Goal: Task Accomplishment & Management: Use online tool/utility

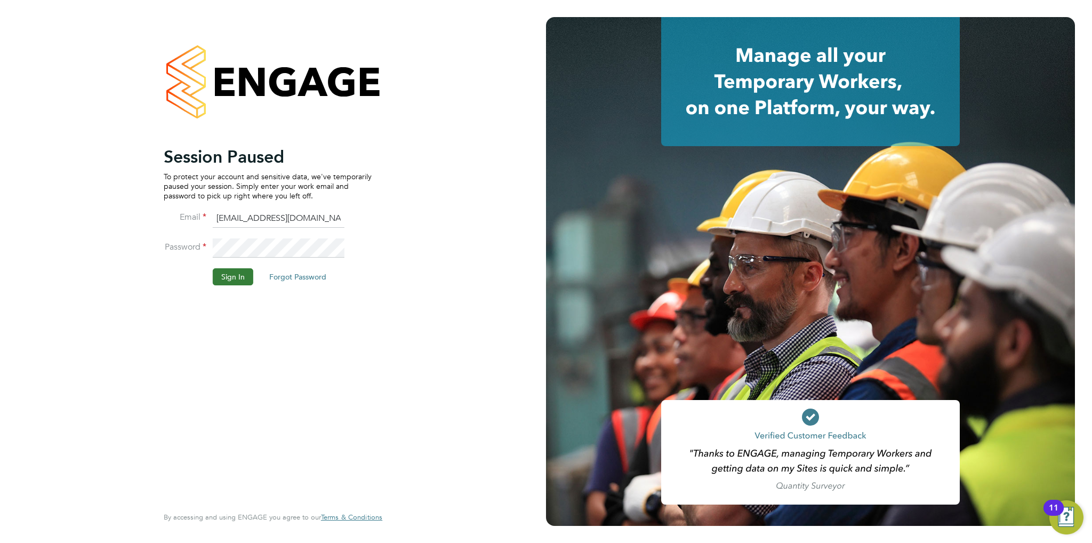
click at [223, 274] on button "Sign In" at bounding box center [233, 276] width 41 height 17
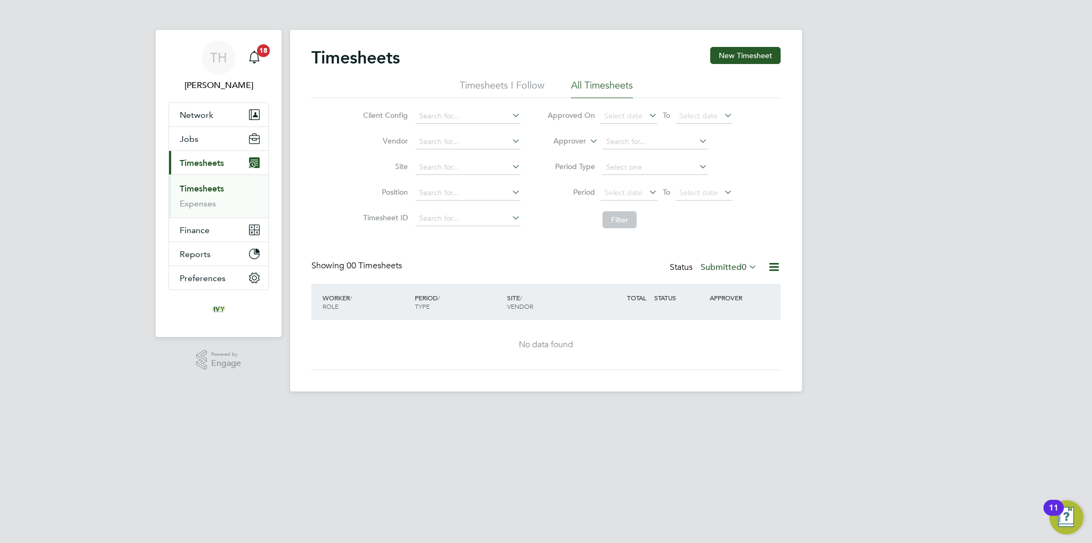
click at [209, 191] on link "Timesheets" at bounding box center [202, 188] width 44 height 10
click at [725, 269] on label "Submitted 0" at bounding box center [729, 267] width 57 height 11
click at [213, 134] on button "Jobs" at bounding box center [218, 138] width 99 height 23
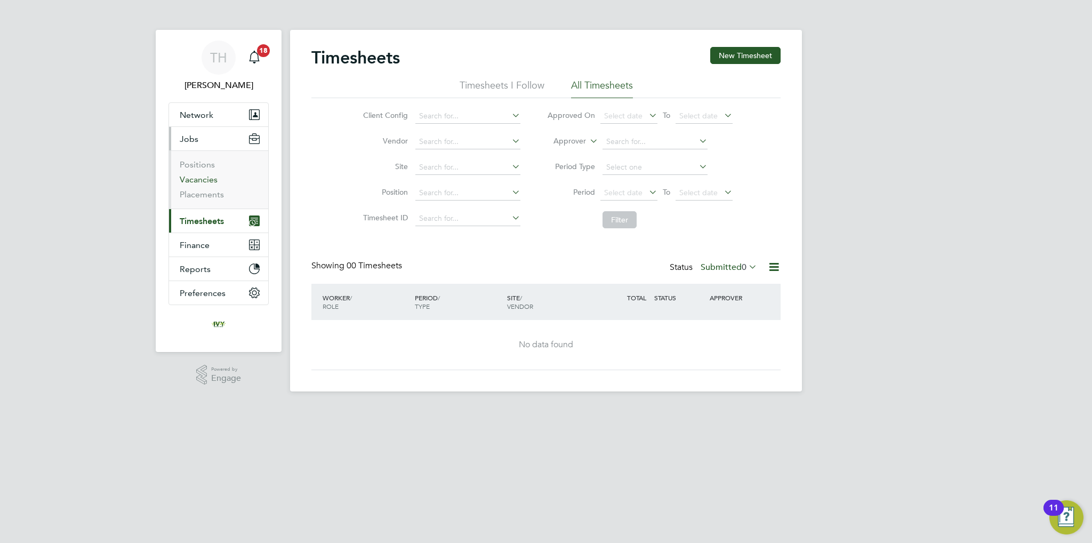
click at [204, 179] on link "Vacancies" at bounding box center [199, 179] width 38 height 10
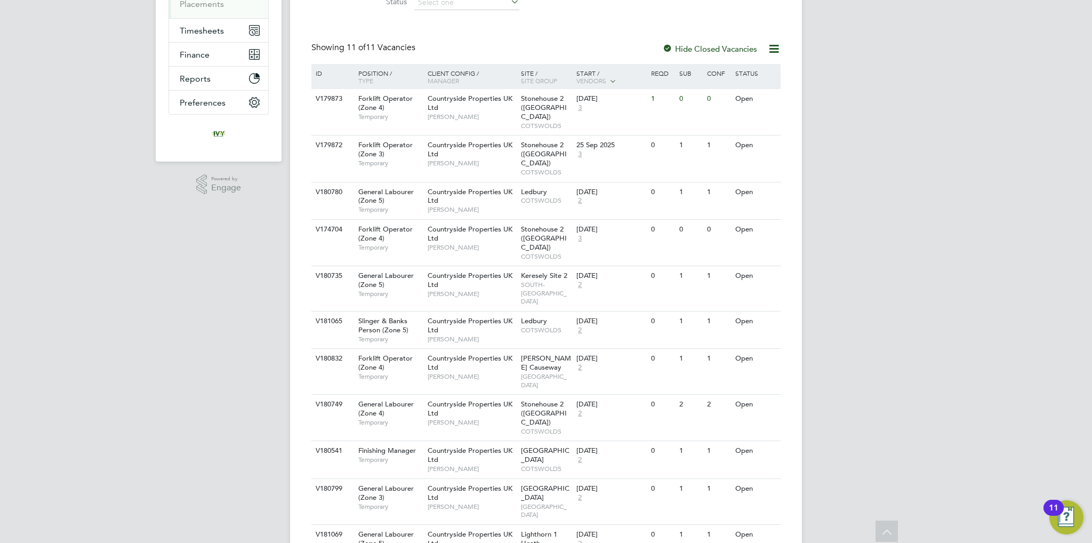
scroll to position [195, 0]
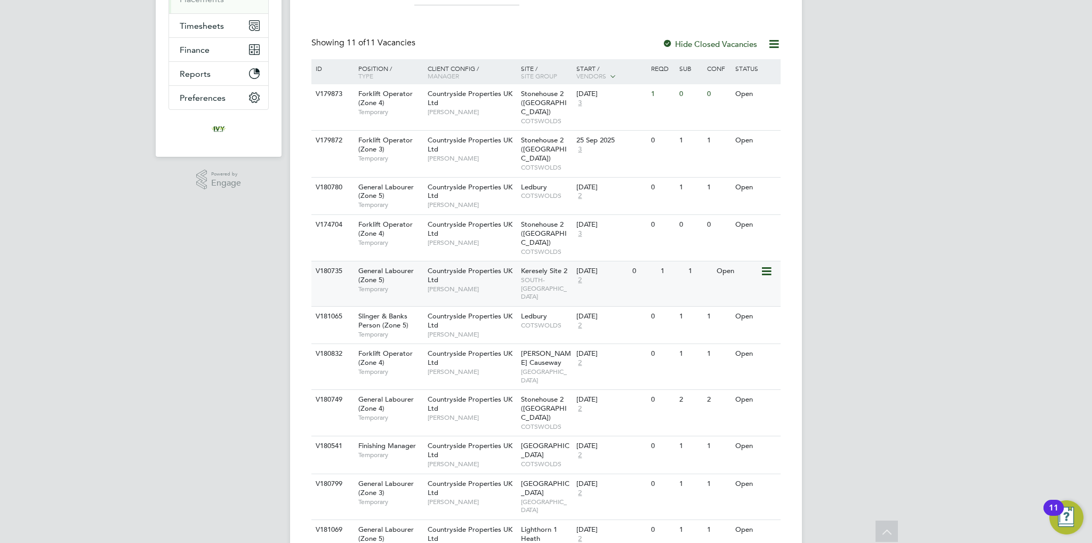
click at [616, 267] on div "[DATE]" at bounding box center [601, 271] width 51 height 9
